Goal: Check status: Check status

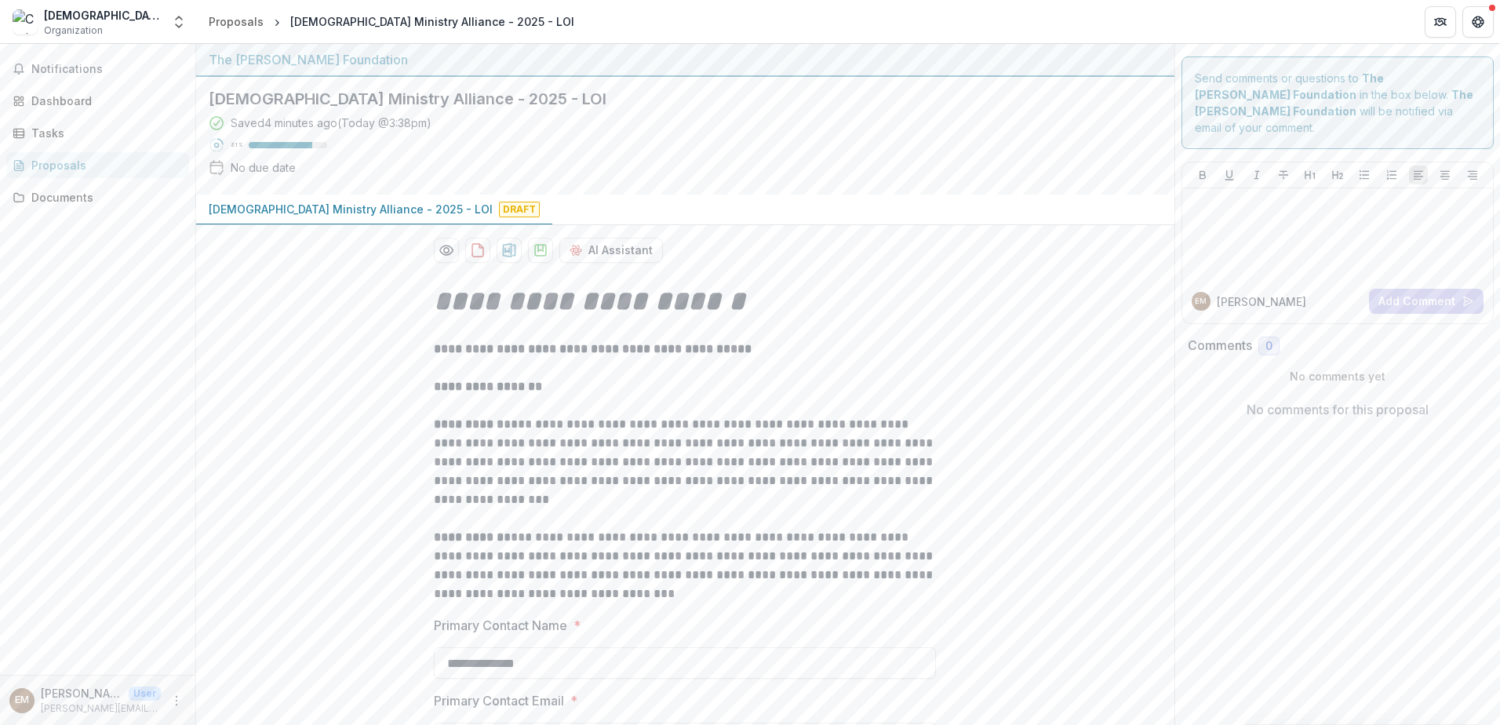
scroll to position [157, 0]
